Goal: Navigation & Orientation: Understand site structure

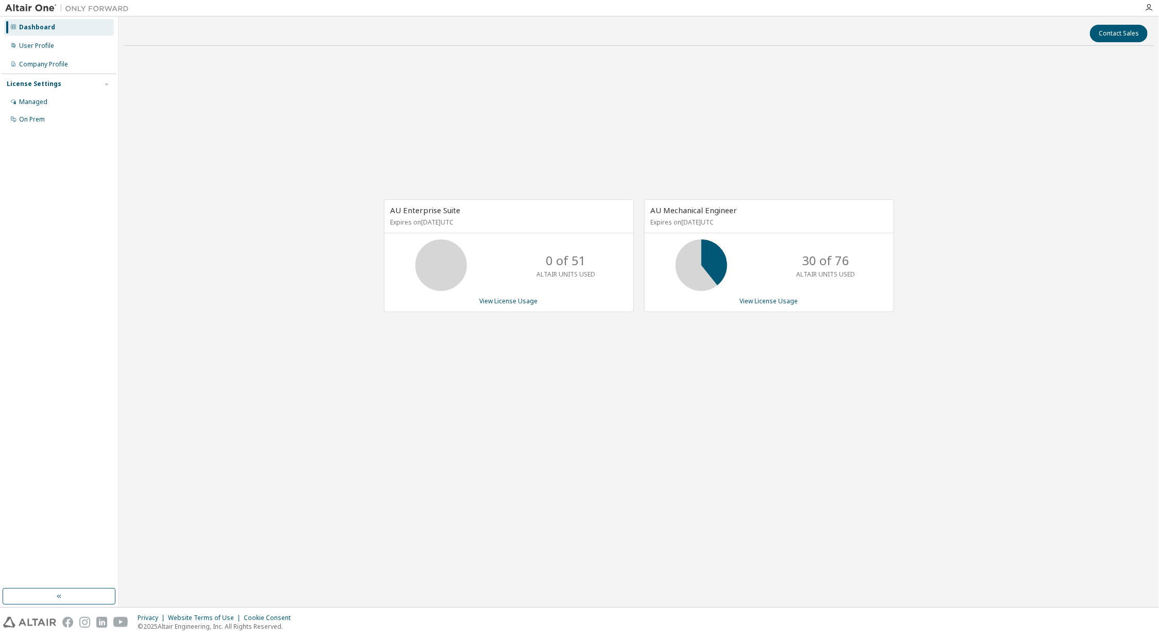
click at [726, 490] on div "Contact Sales AU Enterprise Suite Expires on [DATE] UTC 0 of 51 ALTAIR UNITS US…" at bounding box center [639, 312] width 1030 height 581
